Goal: Entertainment & Leisure: Consume media (video, audio)

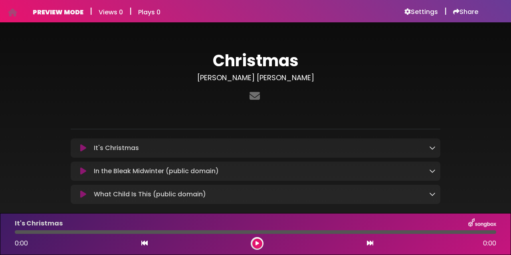
click at [83, 152] on icon at bounding box center [83, 148] width 6 height 8
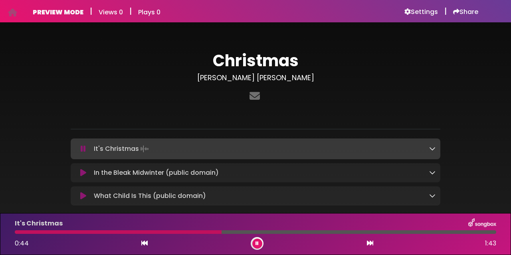
click at [253, 241] on button at bounding box center [257, 244] width 10 height 10
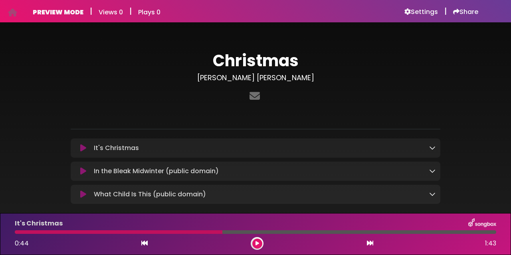
click at [146, 178] on div "In the Bleak Midwinter (public domain) Loading Track..." at bounding box center [256, 171] width 370 height 19
click at [167, 235] on div "It's Christmas 0:44 1:43" at bounding box center [255, 234] width 491 height 32
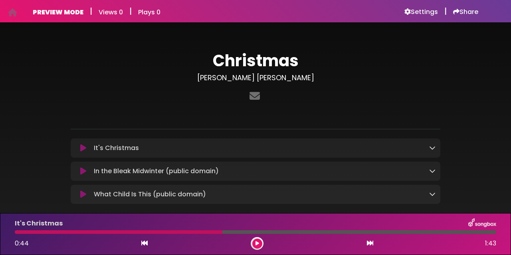
click at [166, 232] on div at bounding box center [119, 232] width 208 height 4
click at [255, 241] on icon at bounding box center [257, 243] width 4 height 5
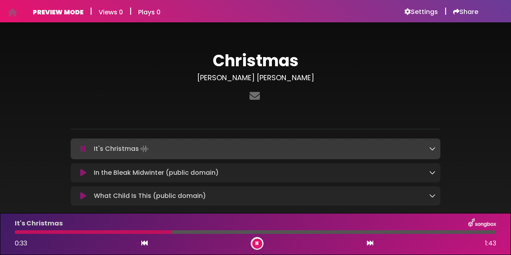
click at [119, 233] on div at bounding box center [93, 232] width 157 height 4
click at [205, 117] on p at bounding box center [256, 116] width 370 height 10
